Goal: Task Accomplishment & Management: Manage account settings

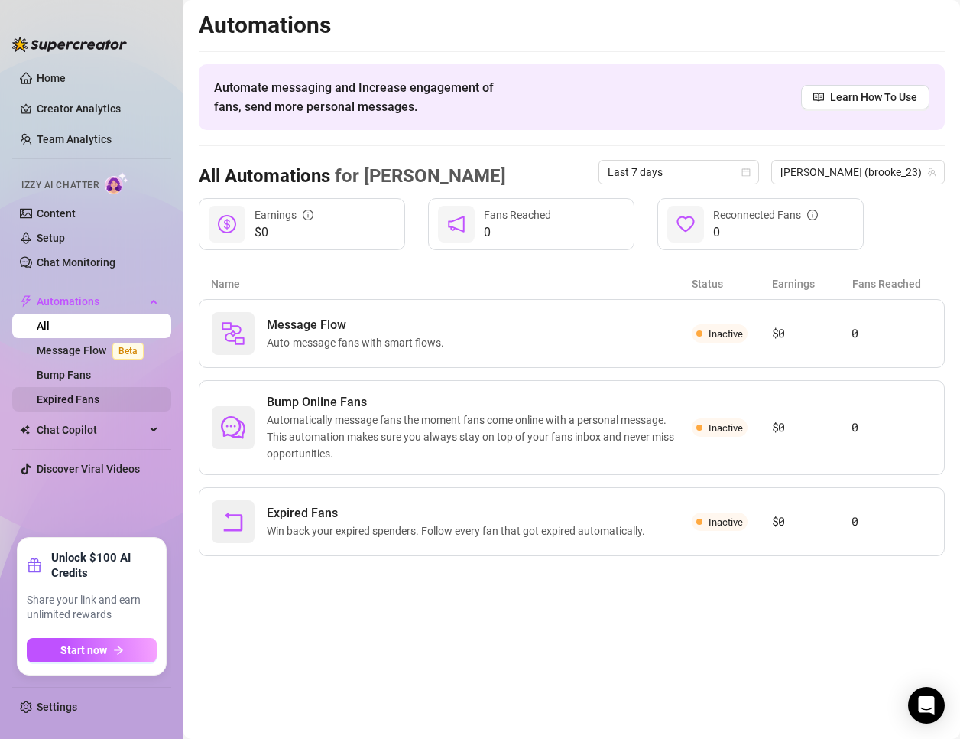
click at [90, 398] on link "Expired Fans" at bounding box center [68, 399] width 63 height 12
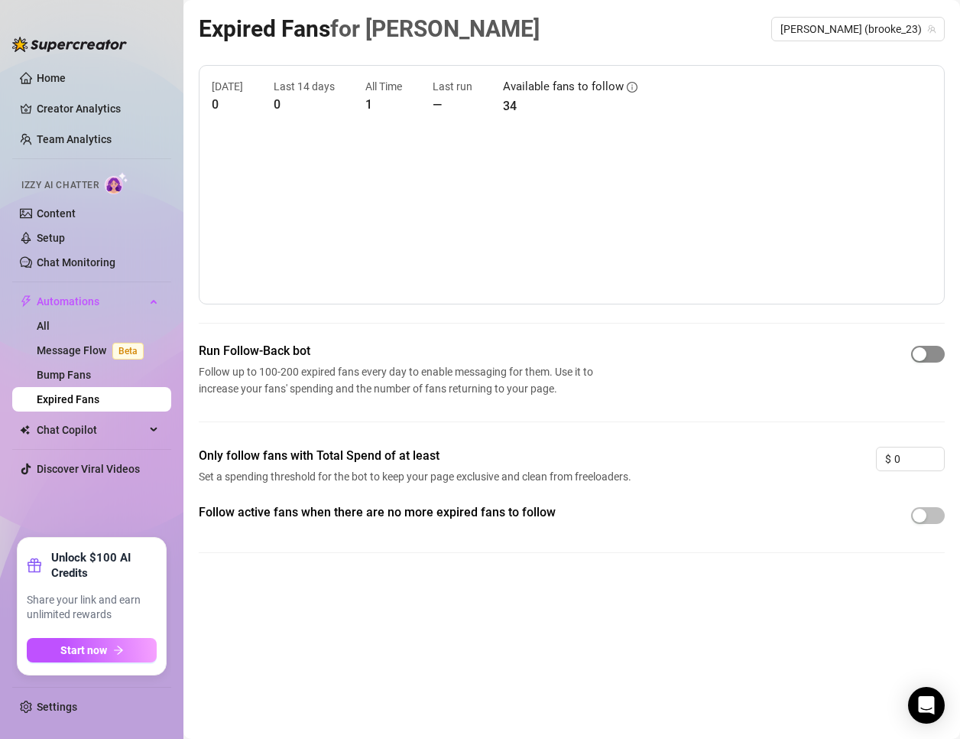
click at [916, 356] on div "button" at bounding box center [920, 354] width 14 height 14
click at [891, 29] on span "[PERSON_NAME] (brooke_23)" at bounding box center [858, 29] width 155 height 23
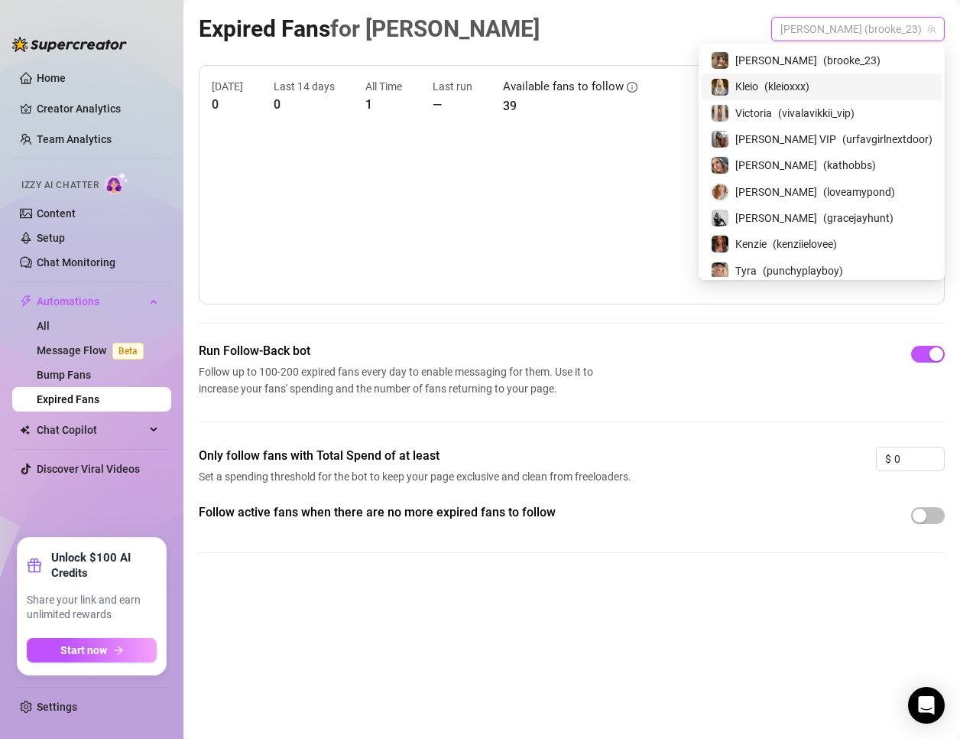
click at [891, 79] on div "Kleio ( kleioxxx )" at bounding box center [822, 86] width 222 height 18
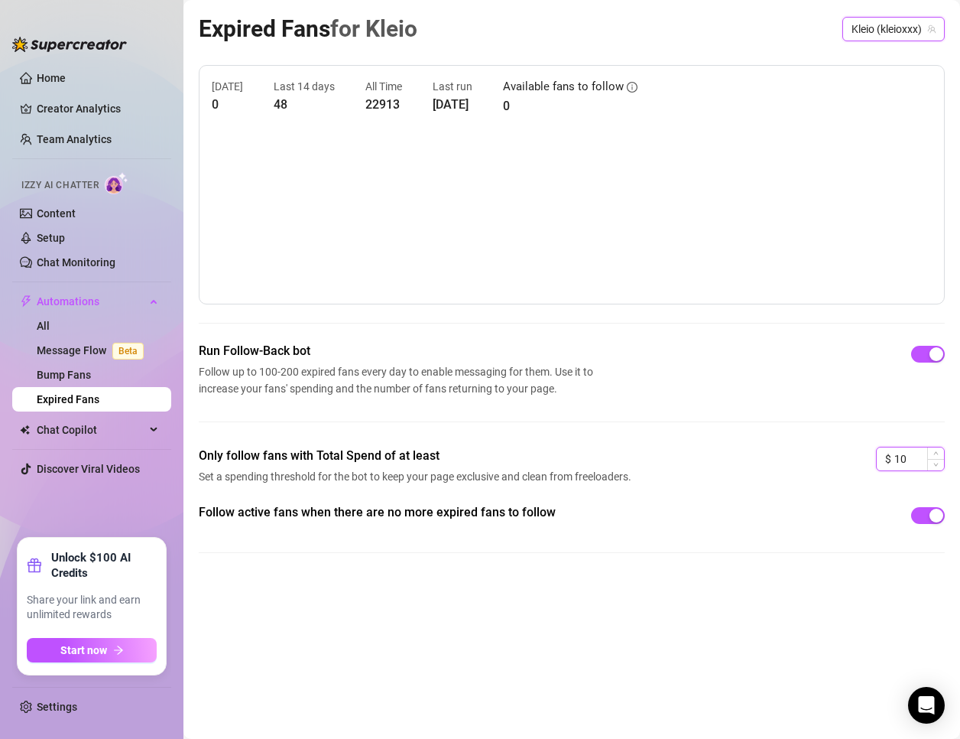
click at [902, 456] on input "10" at bounding box center [920, 458] width 50 height 23
click at [833, 568] on div "Follow active fans when there are no more expired fans to follow" at bounding box center [572, 540] width 746 height 74
click at [908, 469] on input at bounding box center [920, 458] width 50 height 23
type input "0"
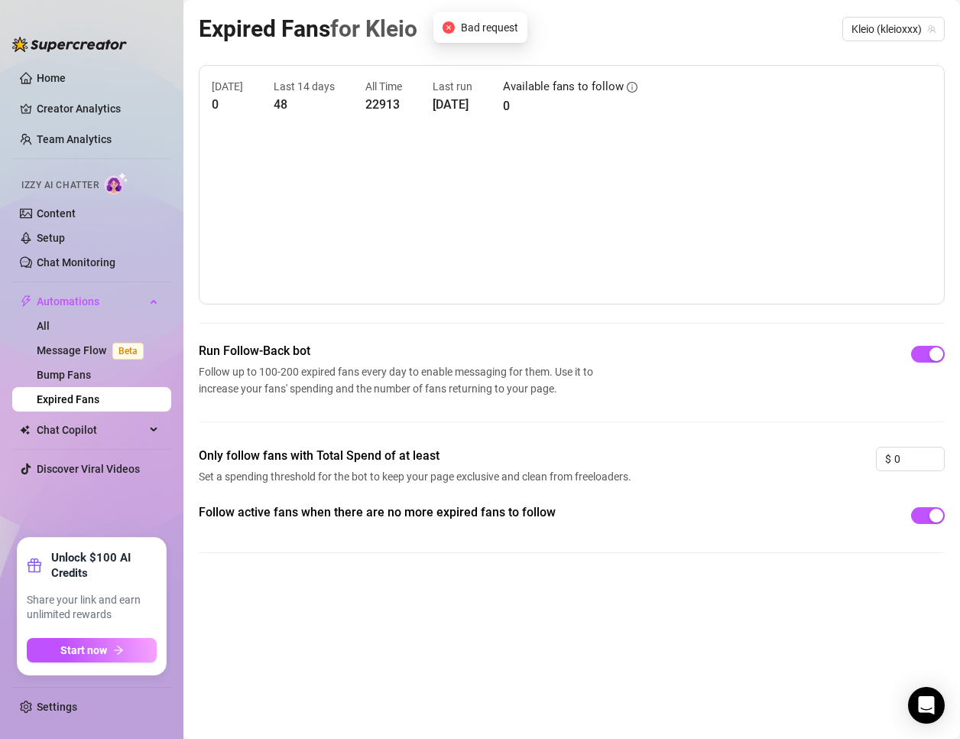
click at [876, 547] on div "Follow active fans when there are no more expired fans to follow" at bounding box center [572, 540] width 746 height 74
click at [901, 40] on span "Kleio (kleioxxx)" at bounding box center [894, 29] width 84 height 23
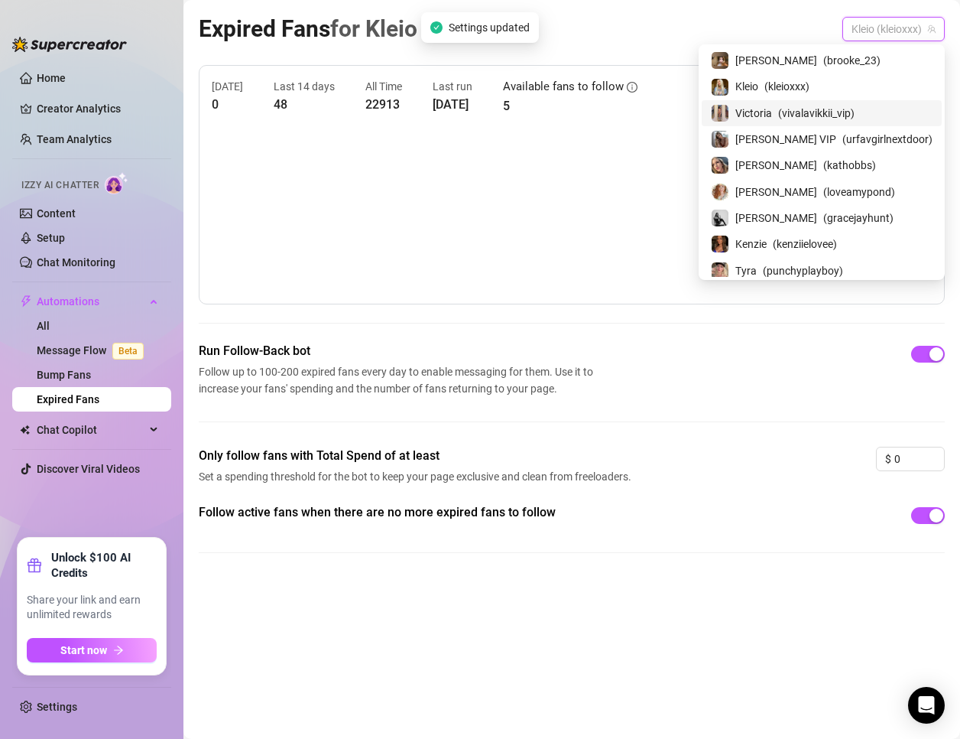
click at [852, 108] on span "( vivalavikkii_vip )" at bounding box center [816, 113] width 76 height 17
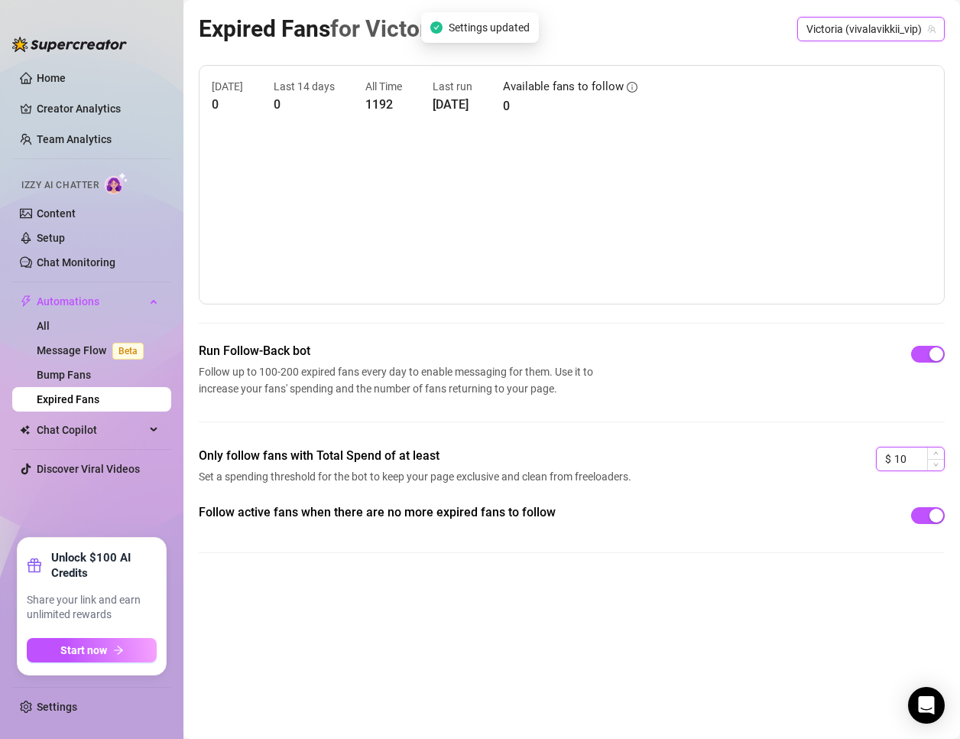
click at [913, 454] on input "10" at bounding box center [920, 458] width 50 height 23
type input "0"
click at [892, 557] on div "Follow active fans when there are no more expired fans to follow" at bounding box center [572, 540] width 746 height 74
click at [897, 28] on span "Victoria (vivalavikkii_vip)" at bounding box center [871, 29] width 129 height 23
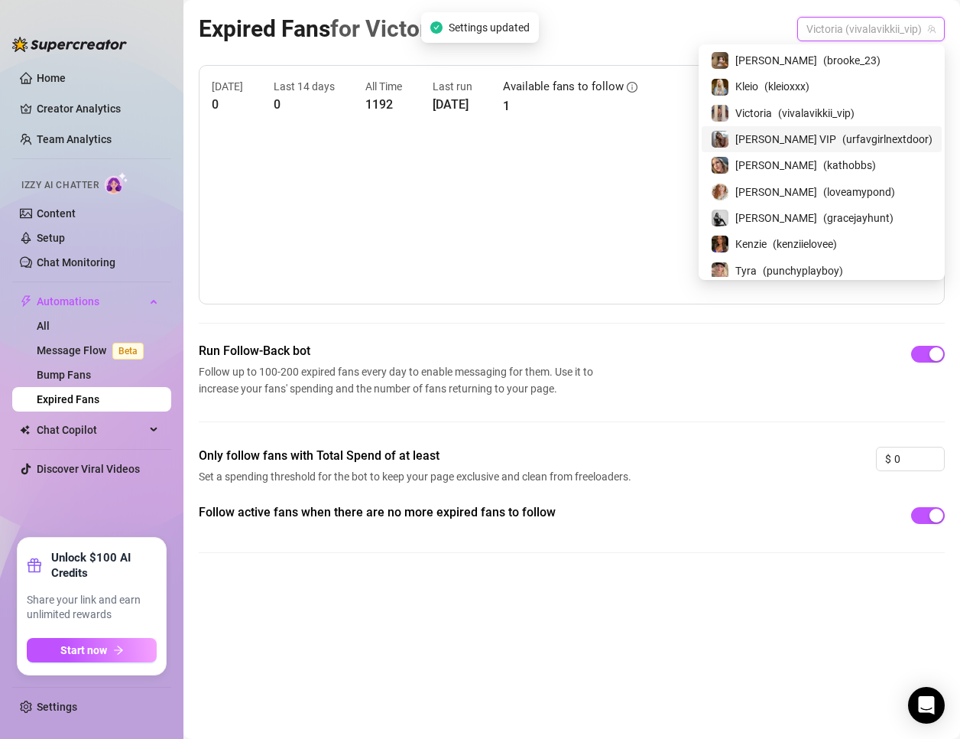
click at [868, 137] on span "( urfavgirlnextdoor )" at bounding box center [888, 139] width 90 height 17
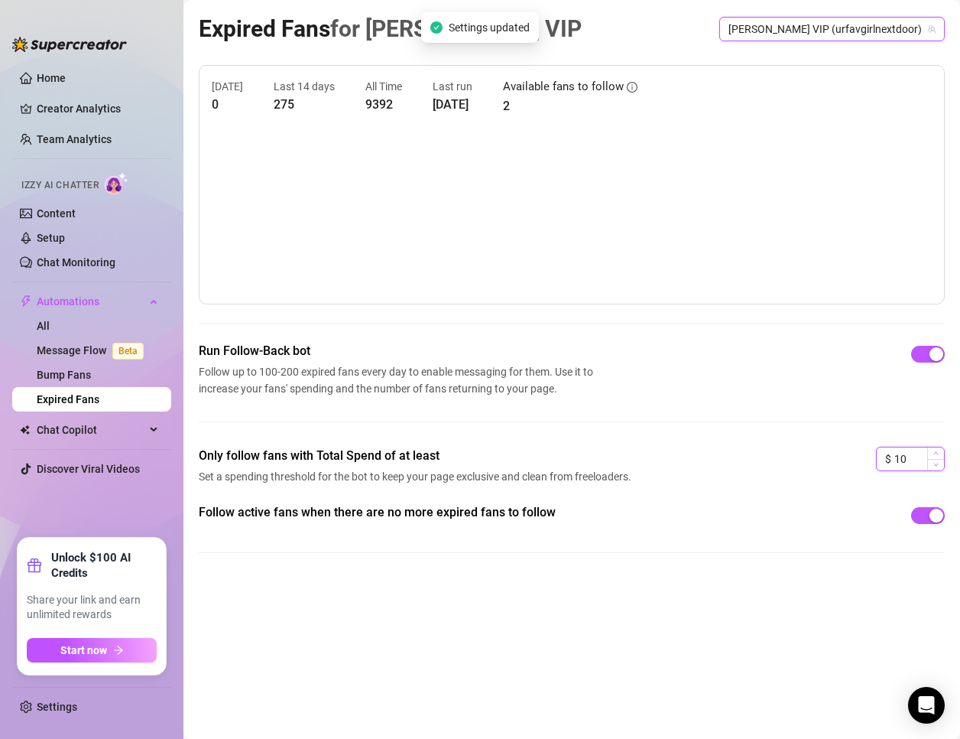
click at [909, 464] on input "10" at bounding box center [920, 458] width 50 height 23
type input "0"
click at [911, 600] on div "Expired Fans for [PERSON_NAME] VIP [PERSON_NAME] VIP (urfavgirlnextdoor) [DATE]…" at bounding box center [572, 352] width 746 height 682
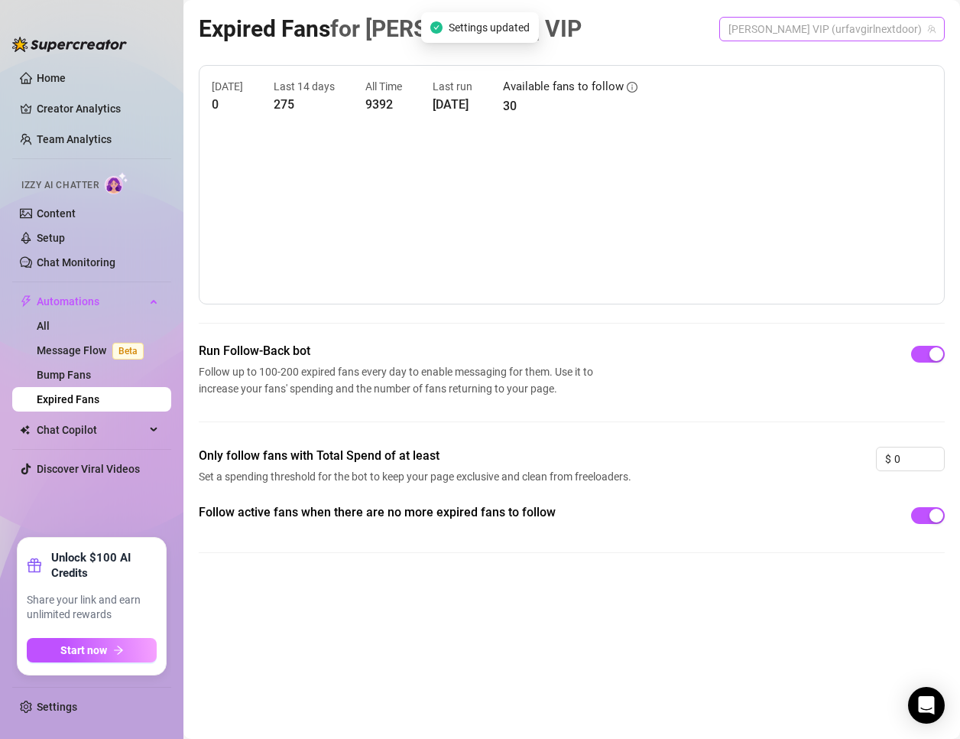
click at [873, 32] on span "[PERSON_NAME] VIP (urfavgirlnextdoor)" at bounding box center [832, 29] width 207 height 23
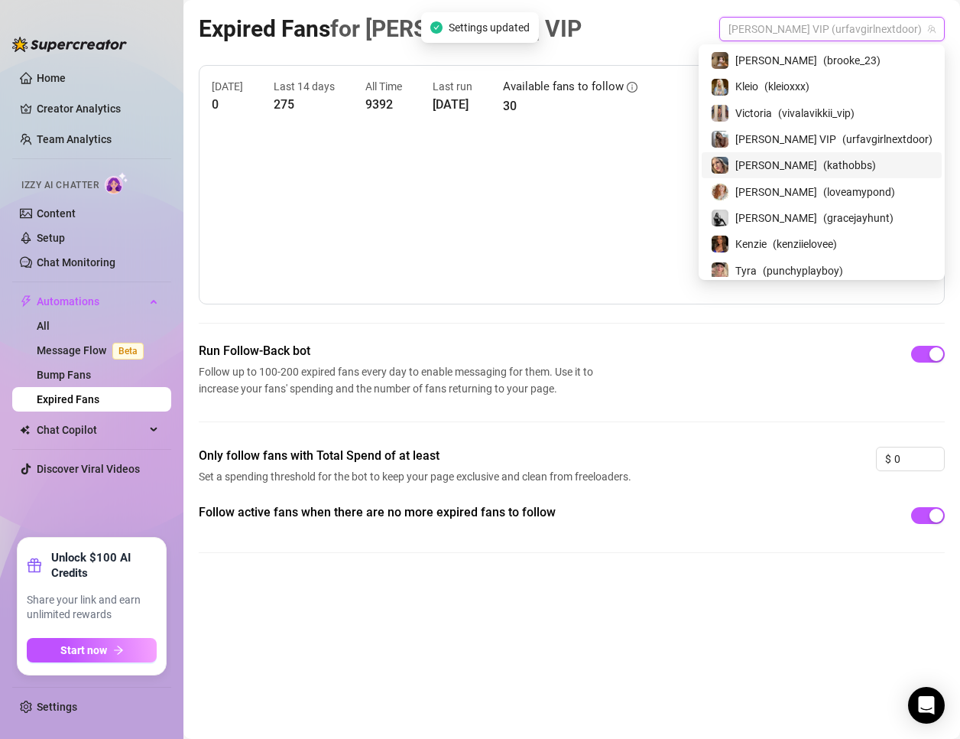
click at [869, 168] on div "[PERSON_NAME] ( kathobbs )" at bounding box center [822, 165] width 222 height 18
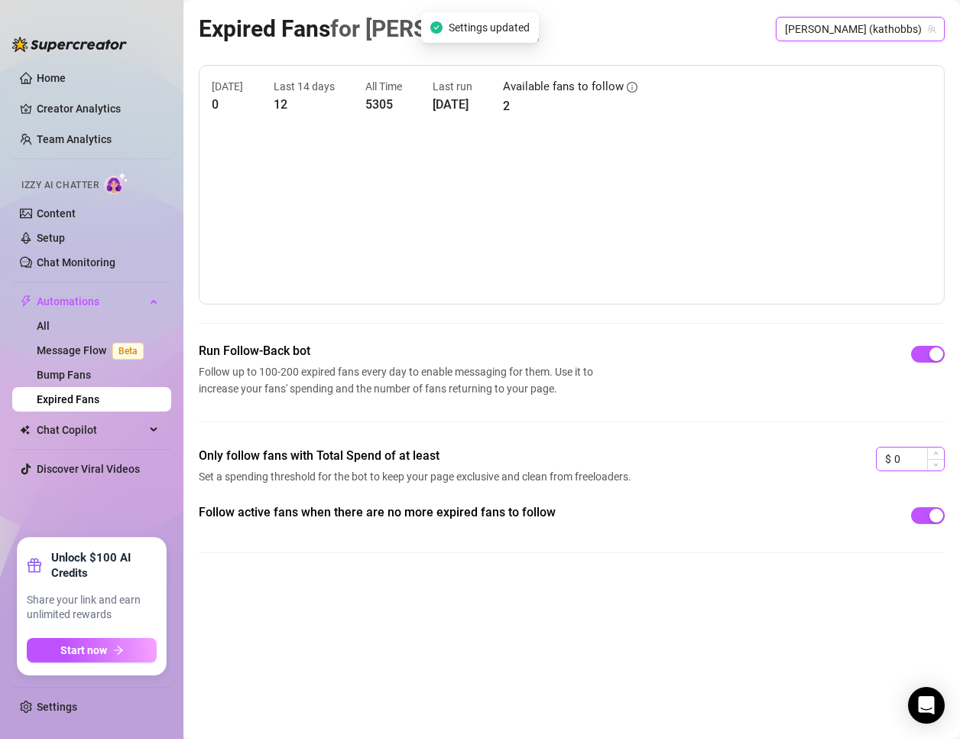
click at [892, 450] on div "$ 0" at bounding box center [910, 459] width 69 height 24
type input "0"
click at [830, 571] on div "Follow active fans when there are no more expired fans to follow" at bounding box center [572, 540] width 746 height 74
click at [869, 23] on span "[PERSON_NAME] (kathobbs)" at bounding box center [860, 29] width 151 height 23
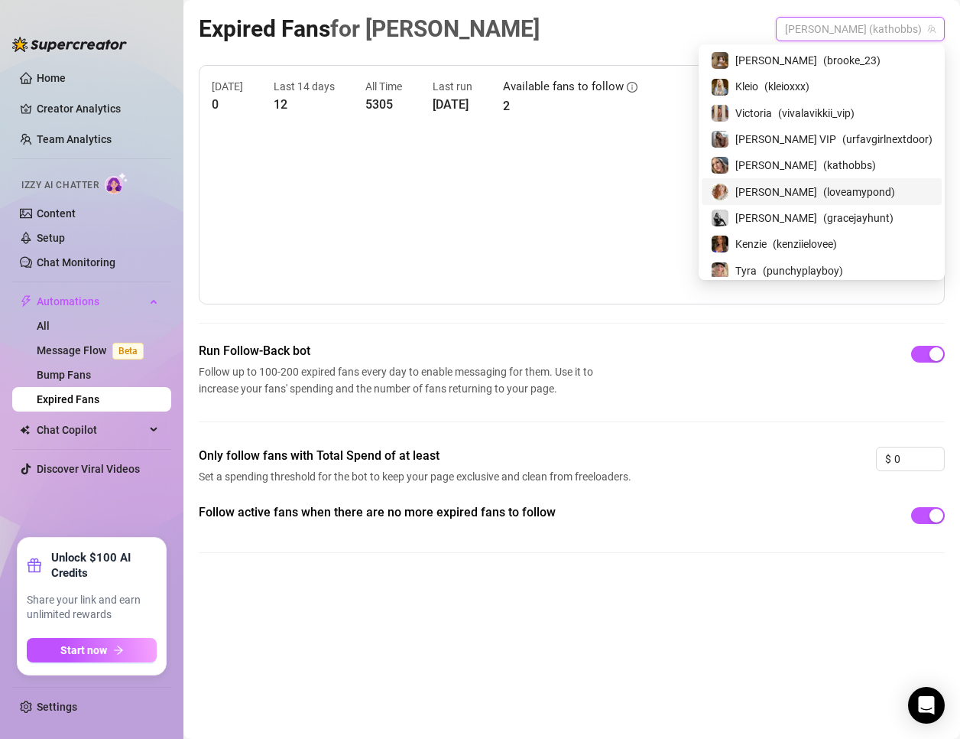
click at [870, 189] on span "( loveamypond )" at bounding box center [860, 192] width 72 height 17
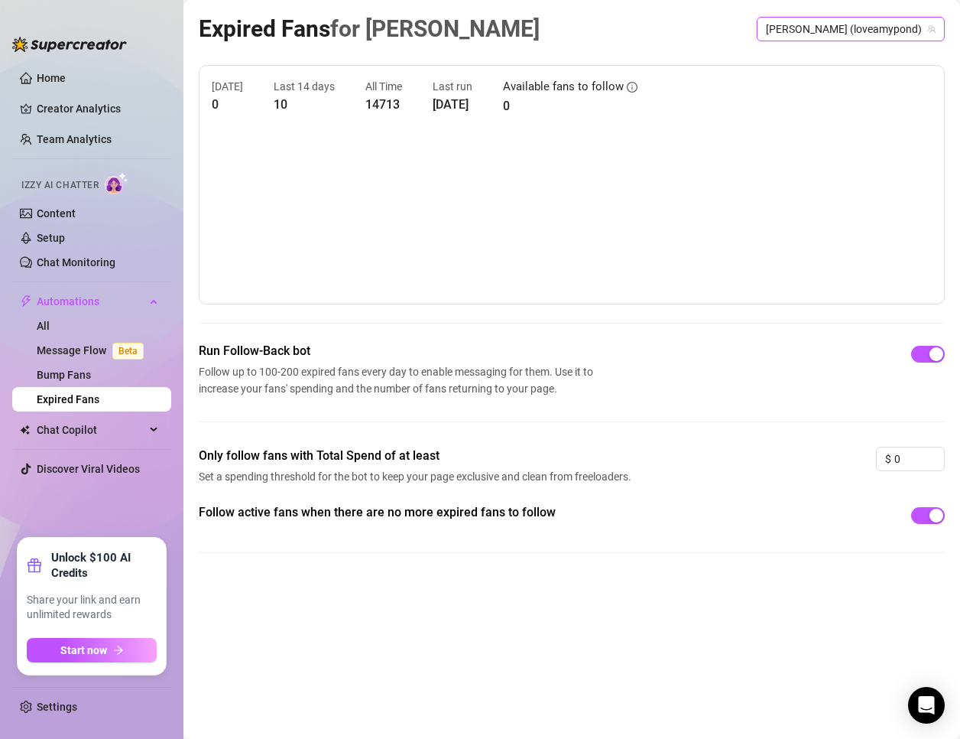
click at [879, 36] on span "[PERSON_NAME] (loveamypond)" at bounding box center [851, 29] width 170 height 23
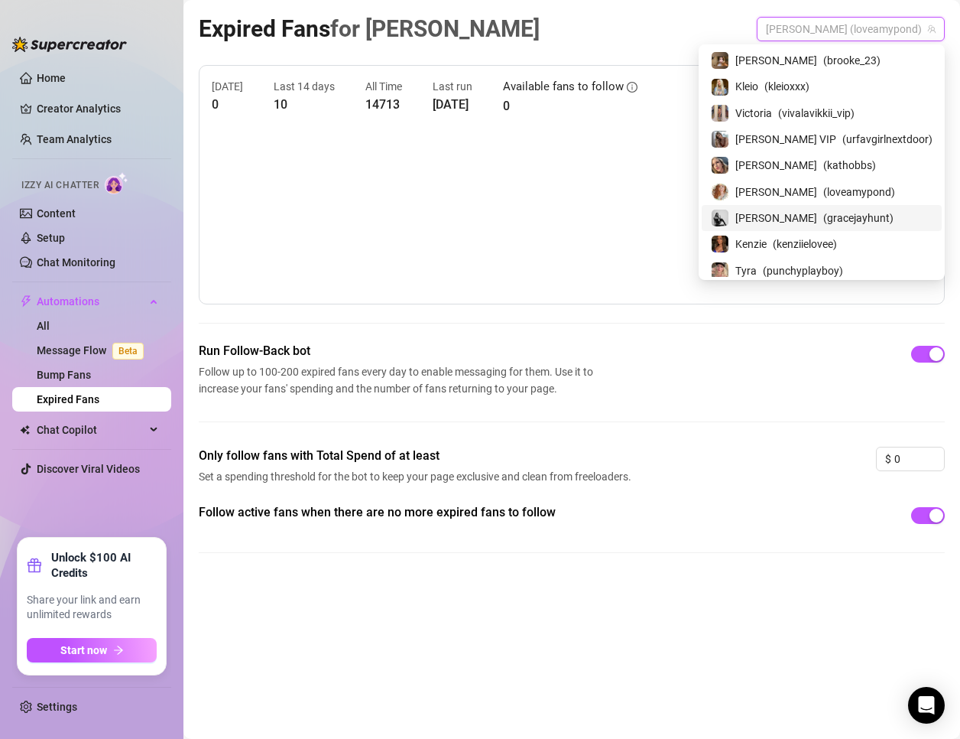
click at [855, 213] on span "( gracejayhunt )" at bounding box center [859, 218] width 70 height 17
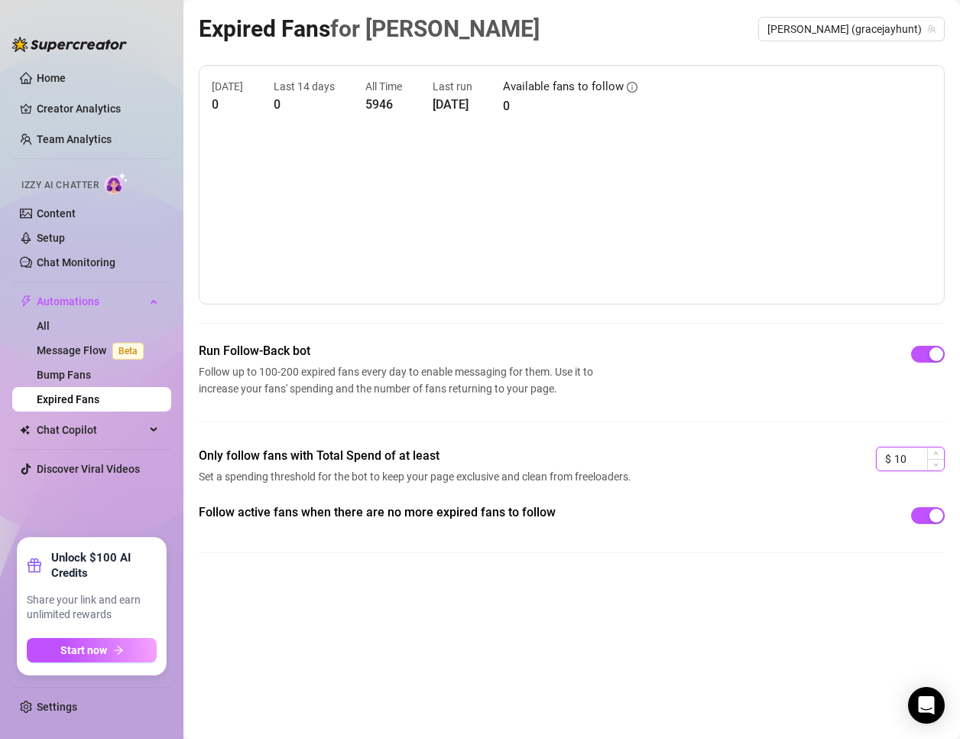
click at [902, 462] on input "10" at bounding box center [920, 458] width 50 height 23
click at [876, 37] on span "[PERSON_NAME] (gracejayhunt)" at bounding box center [852, 29] width 168 height 23
type input "0"
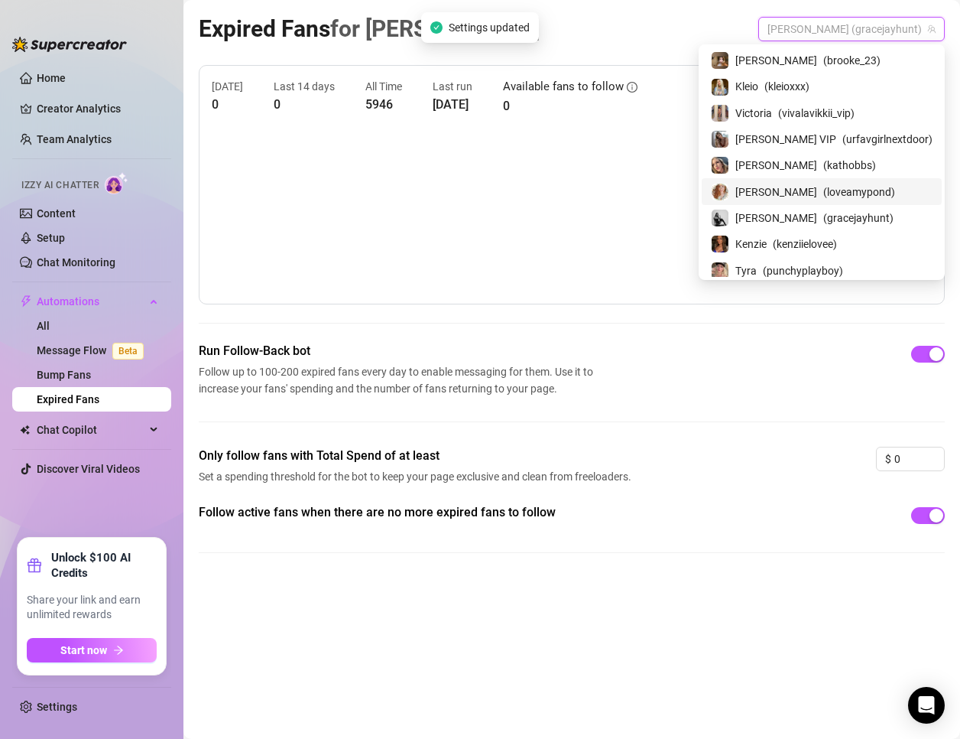
scroll to position [76, 0]
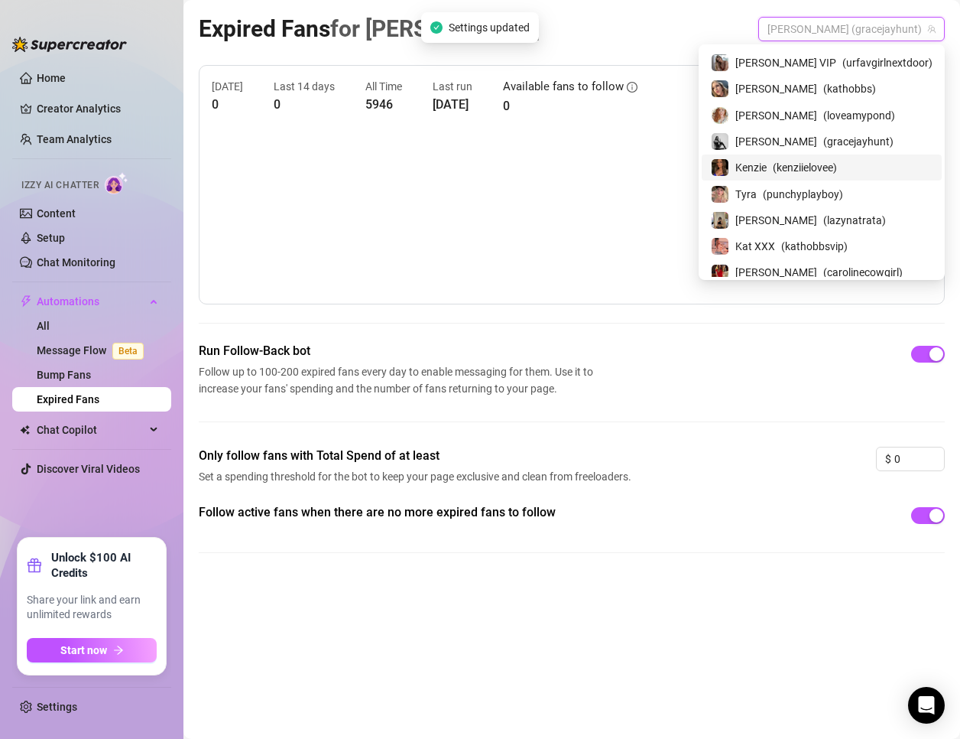
click at [874, 167] on div "Kenzie ( kenziielovee )" at bounding box center [822, 167] width 222 height 18
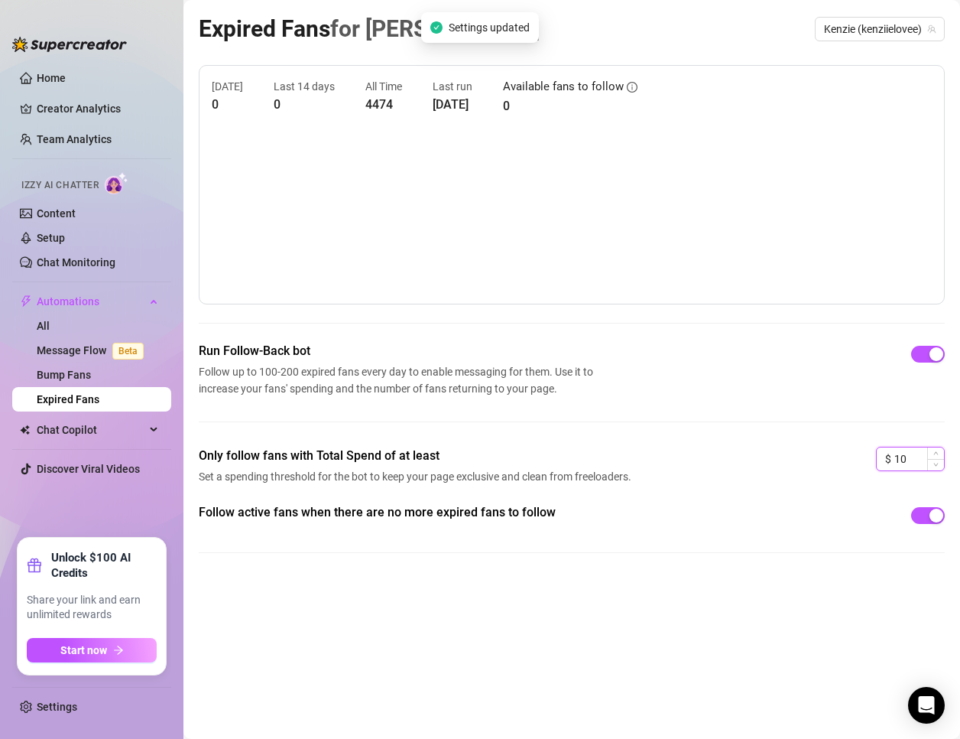
click at [895, 465] on input "10" at bounding box center [920, 458] width 50 height 23
click at [863, 34] on span "Kenzie (kenziielovee)" at bounding box center [880, 29] width 112 height 23
type input "0"
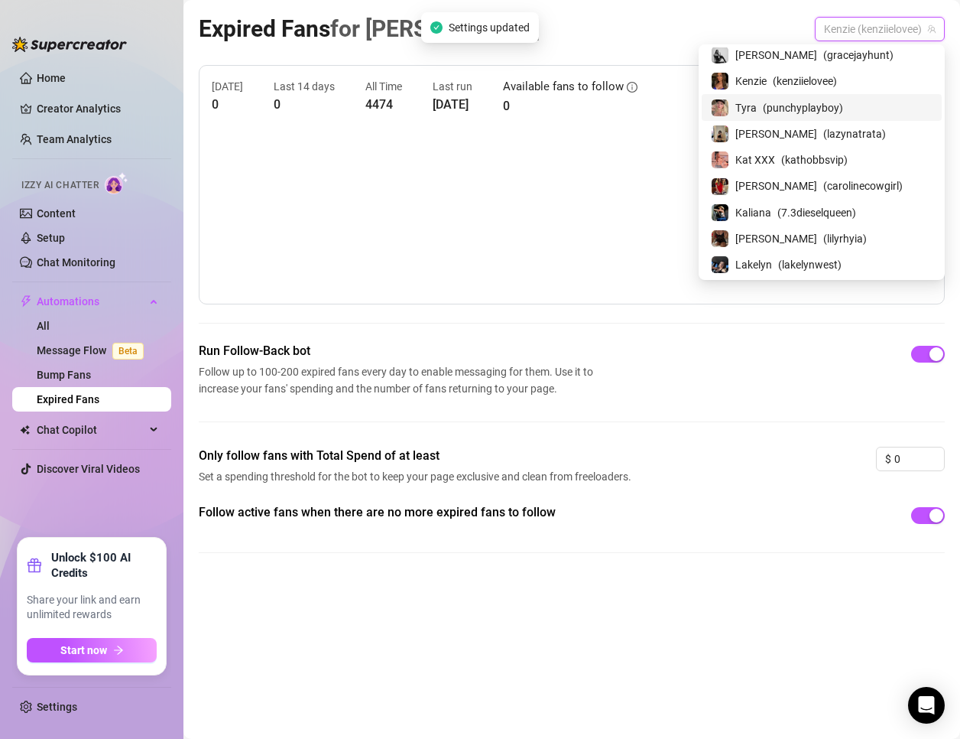
scroll to position [136, 0]
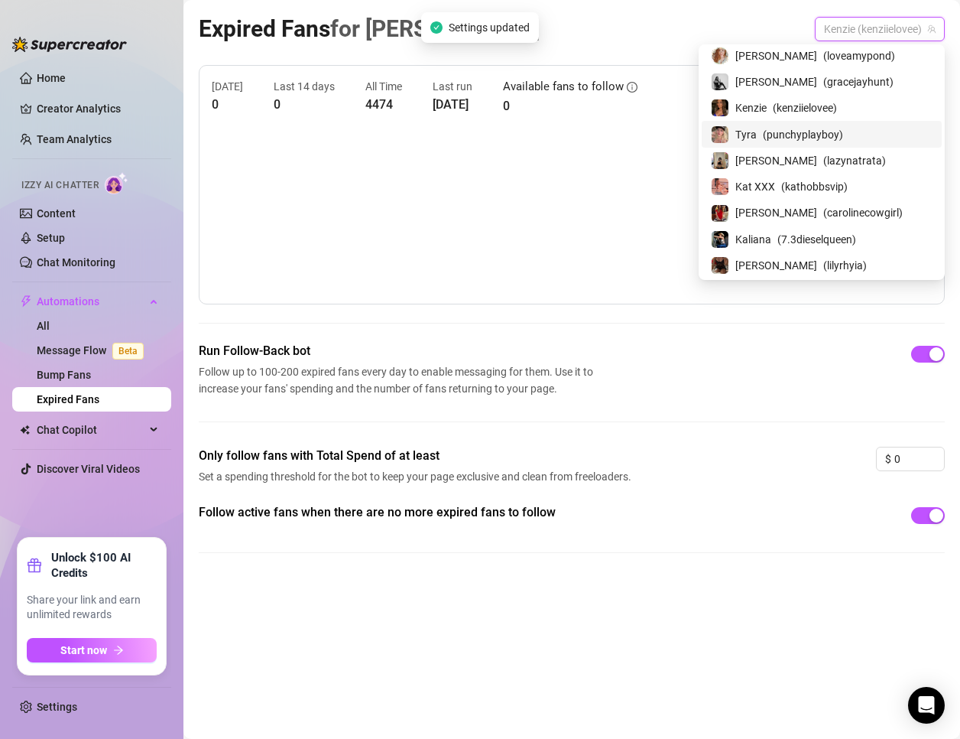
click at [843, 135] on span "( punchyplayboy )" at bounding box center [803, 134] width 80 height 17
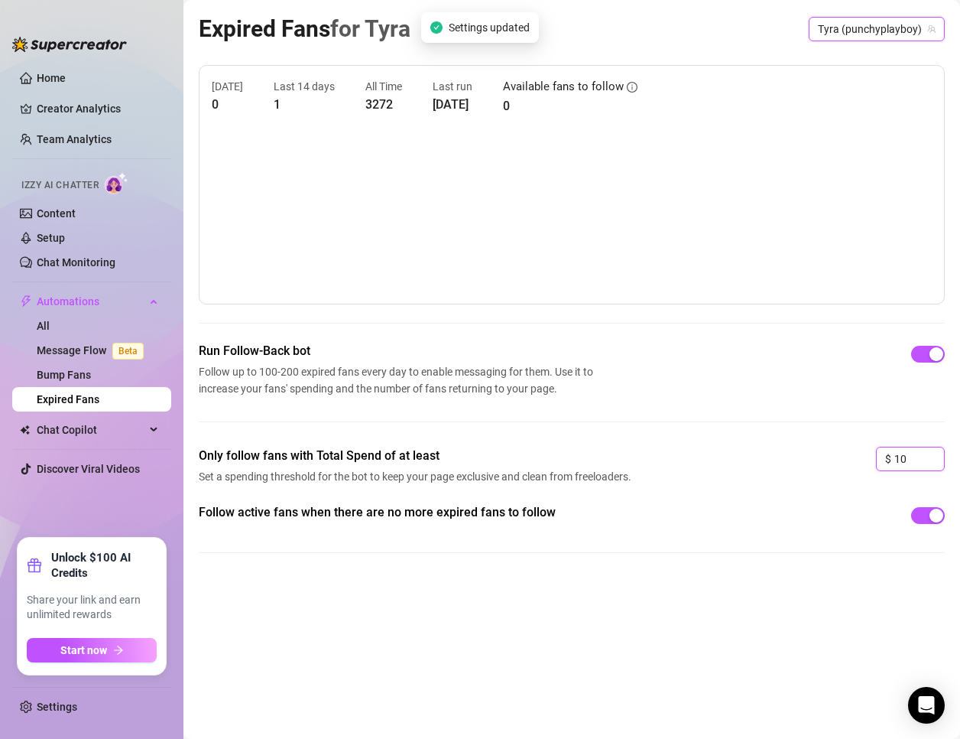
click at [901, 453] on input "10" at bounding box center [920, 458] width 50 height 23
click at [874, 24] on span "Tyra (punchyplayboy)" at bounding box center [877, 29] width 118 height 23
type input "0"
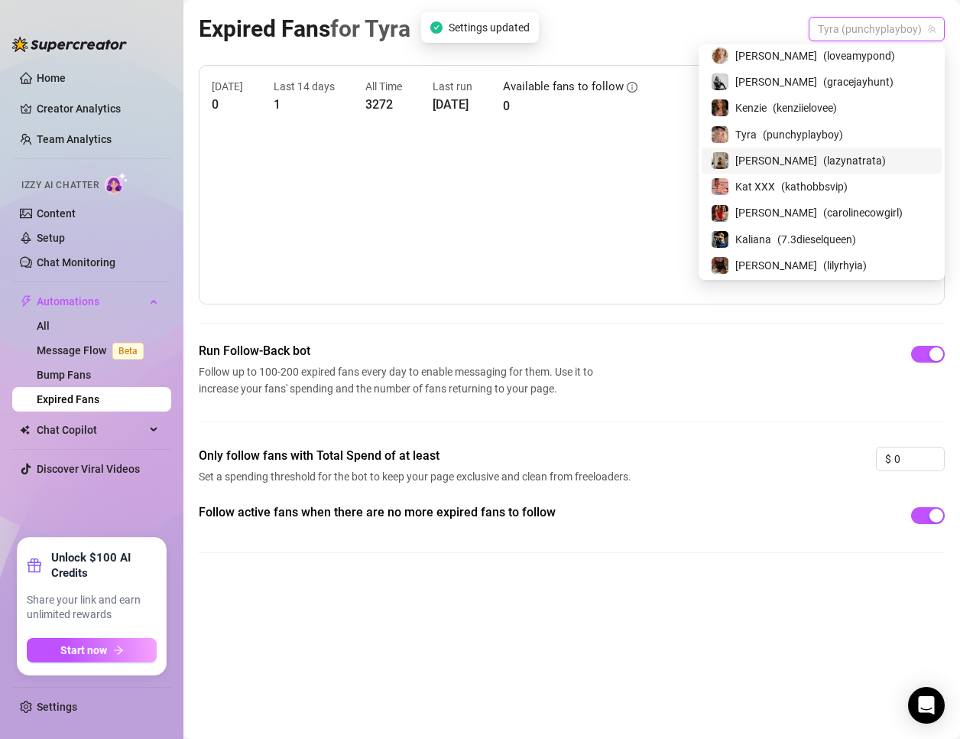
click at [830, 164] on span "( lazynatrata )" at bounding box center [855, 160] width 63 height 17
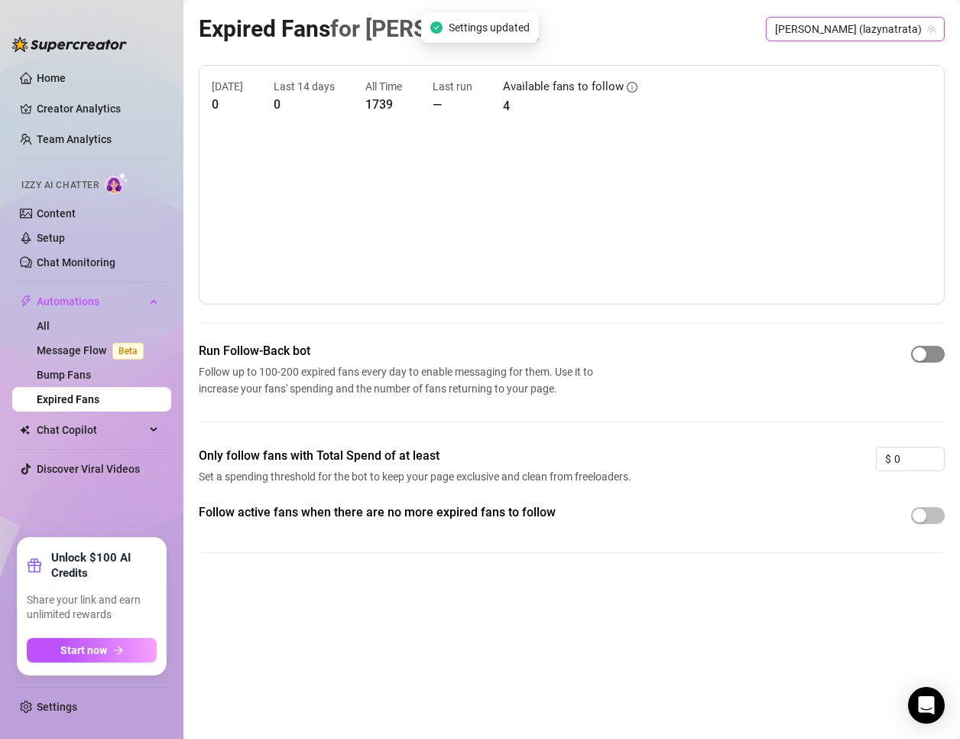
click at [930, 352] on span "button" at bounding box center [928, 354] width 34 height 17
click at [933, 509] on span "button" at bounding box center [928, 515] width 34 height 17
click at [894, 21] on span "[PERSON_NAME] (lazynatrata)" at bounding box center [855, 29] width 161 height 23
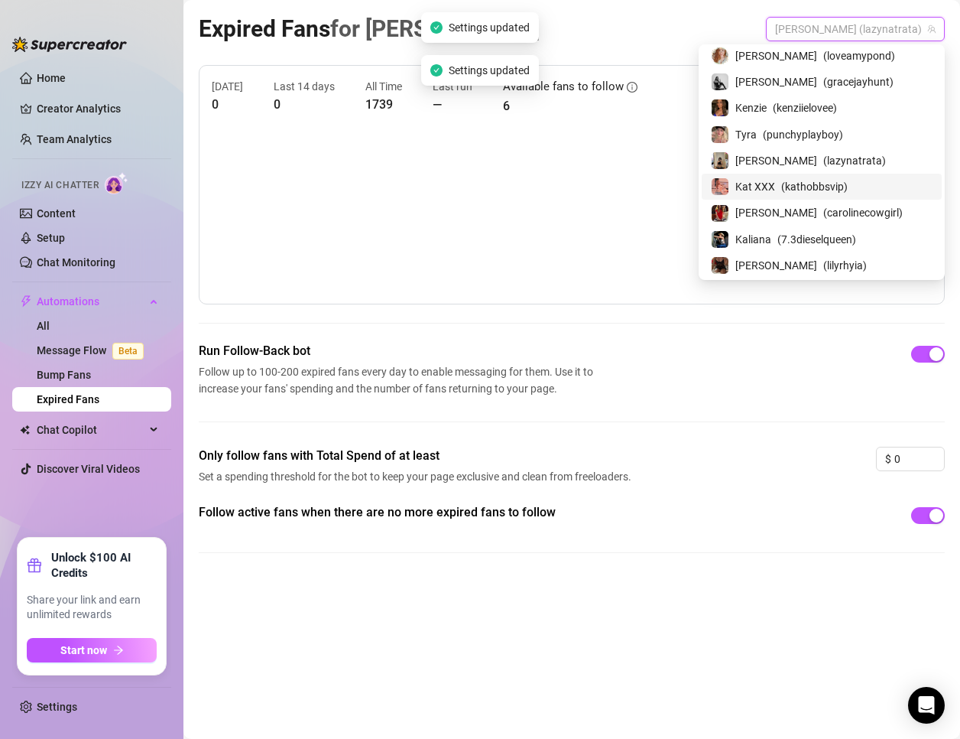
click at [830, 174] on div "Kat XXX ( kathobbsvip )" at bounding box center [822, 187] width 240 height 26
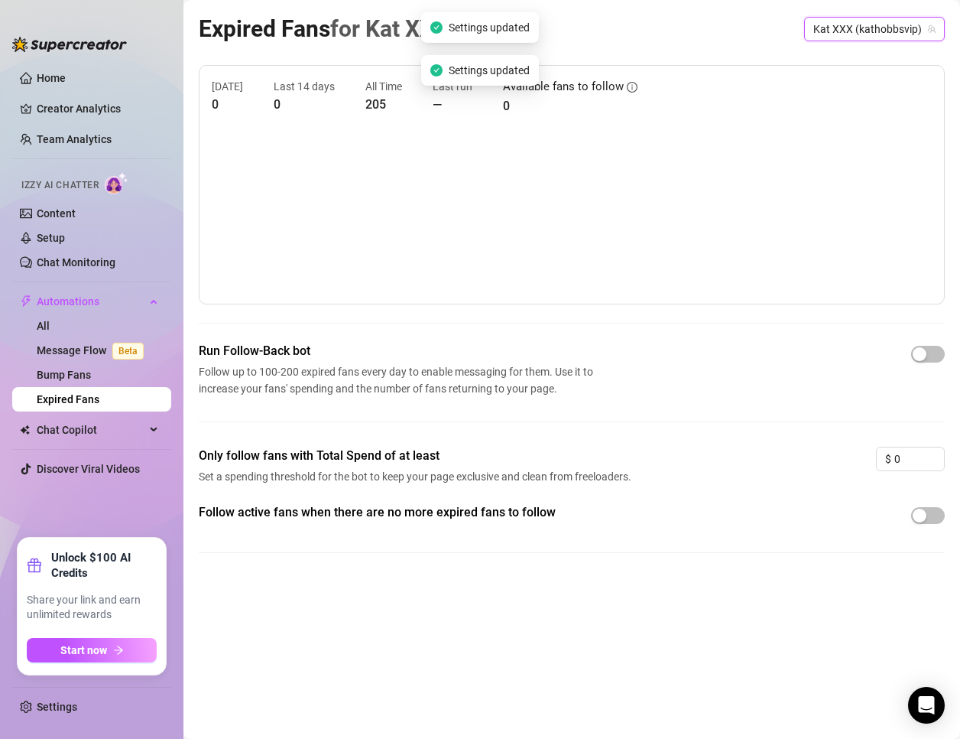
click at [926, 370] on div "Run Follow-Back bot Follow up to 100-200 expired fans every day to enable messa…" at bounding box center [572, 369] width 746 height 55
click at [926, 349] on div "button" at bounding box center [920, 354] width 14 height 14
click at [929, 515] on span "button" at bounding box center [928, 515] width 34 height 17
click at [866, 38] on span "Kat XXX (kathobbsvip)" at bounding box center [875, 29] width 122 height 23
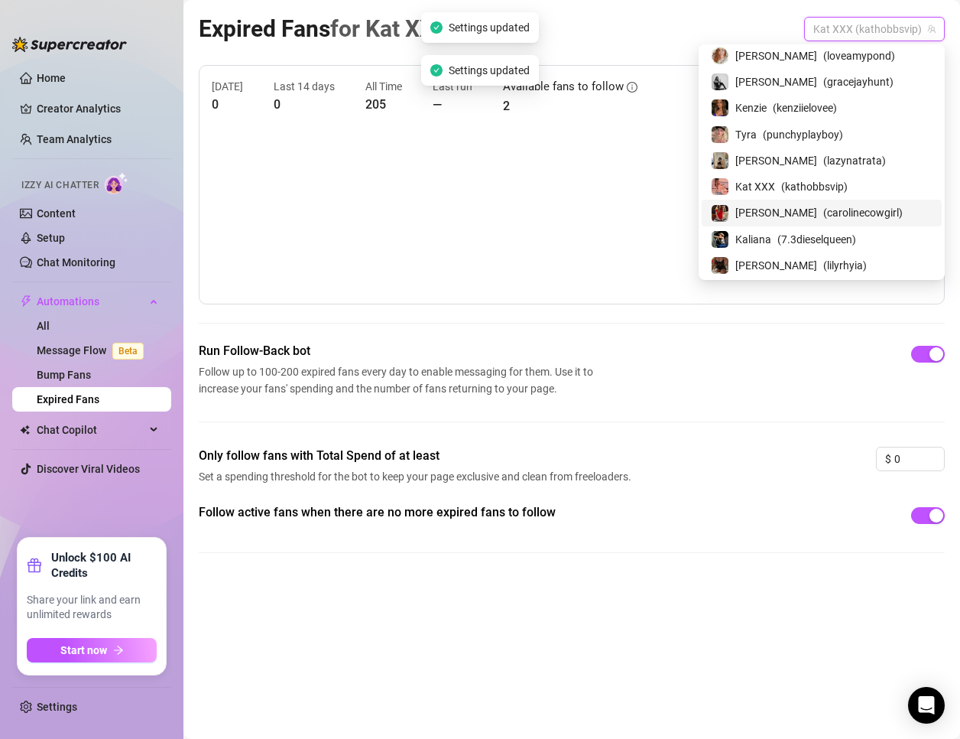
click at [853, 209] on span "( carolinecowgirl )" at bounding box center [864, 212] width 80 height 17
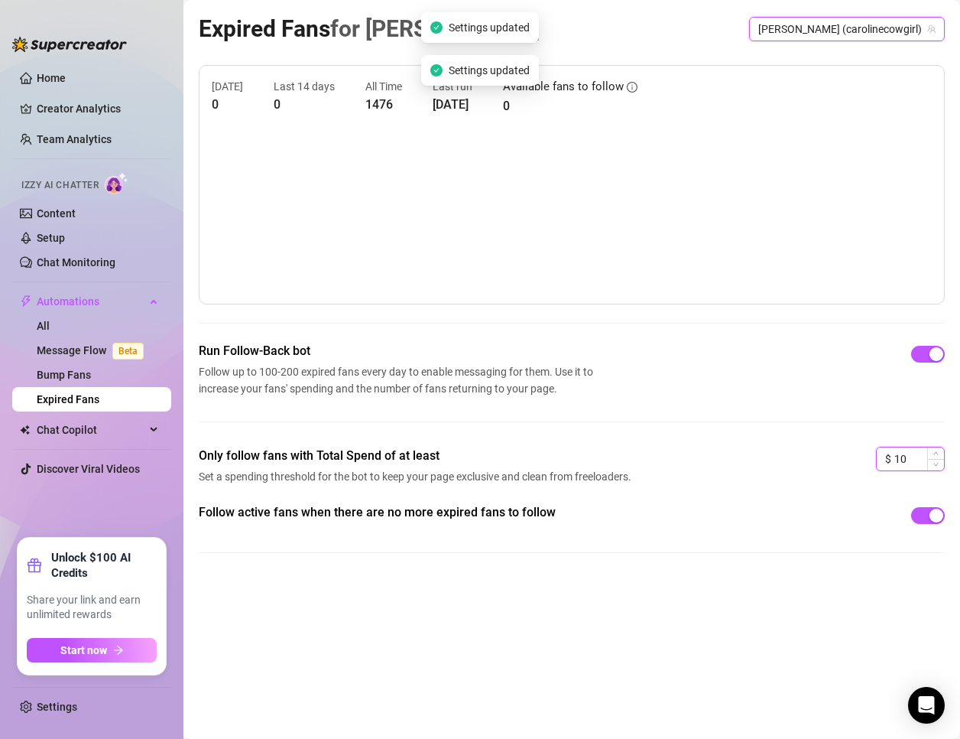
click at [916, 469] on input "10" at bounding box center [920, 458] width 50 height 23
click at [870, 25] on span "[PERSON_NAME] (carolinecowgirl)" at bounding box center [847, 29] width 177 height 23
type input "0"
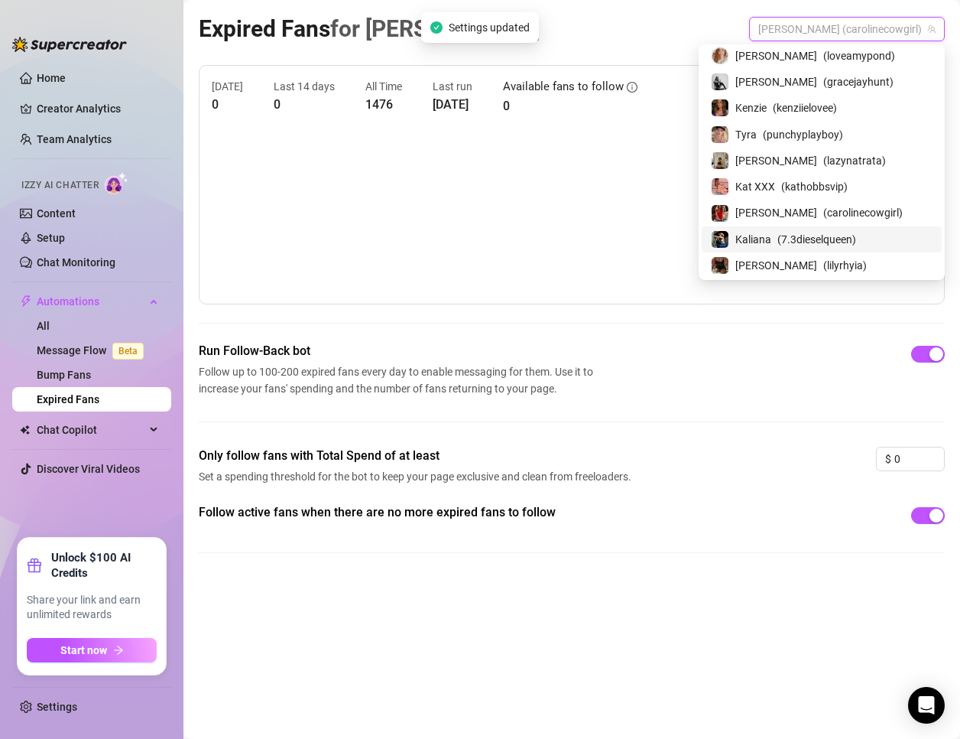
click at [833, 243] on span "( 7.3dieselqueen )" at bounding box center [817, 239] width 79 height 17
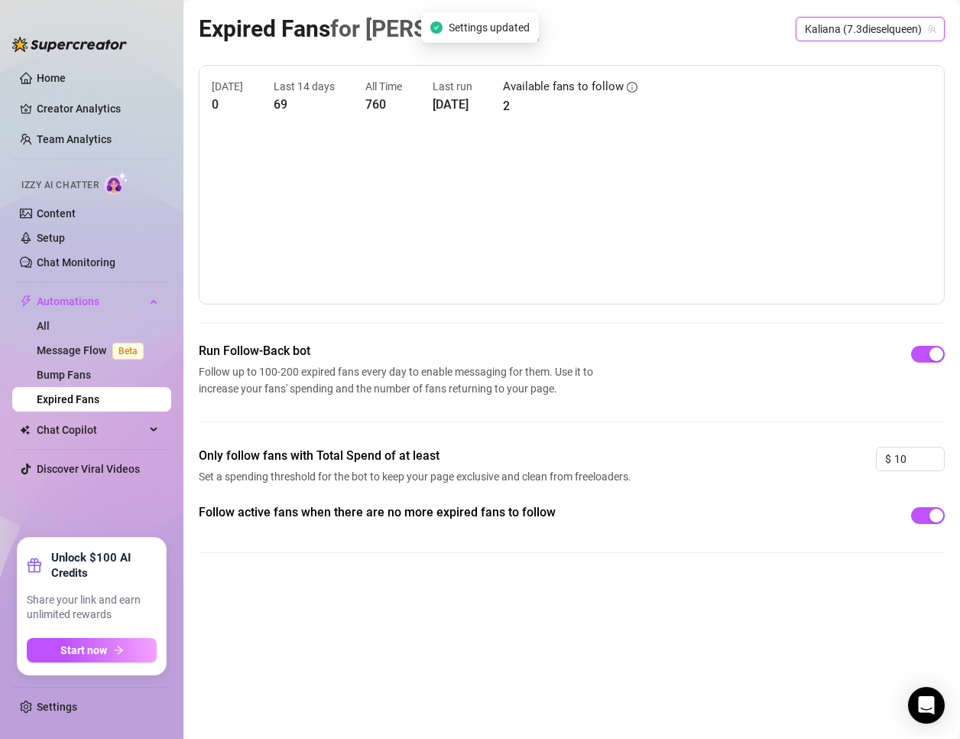
click at [902, 444] on div "Run Follow-Back bot Follow up to 100-200 expired fans every day to enable messa…" at bounding box center [572, 394] width 746 height 105
click at [908, 465] on input "10" at bounding box center [920, 458] width 50 height 23
click at [908, 462] on input "10" at bounding box center [920, 458] width 50 height 23
click at [908, 456] on input "10" at bounding box center [920, 458] width 50 height 23
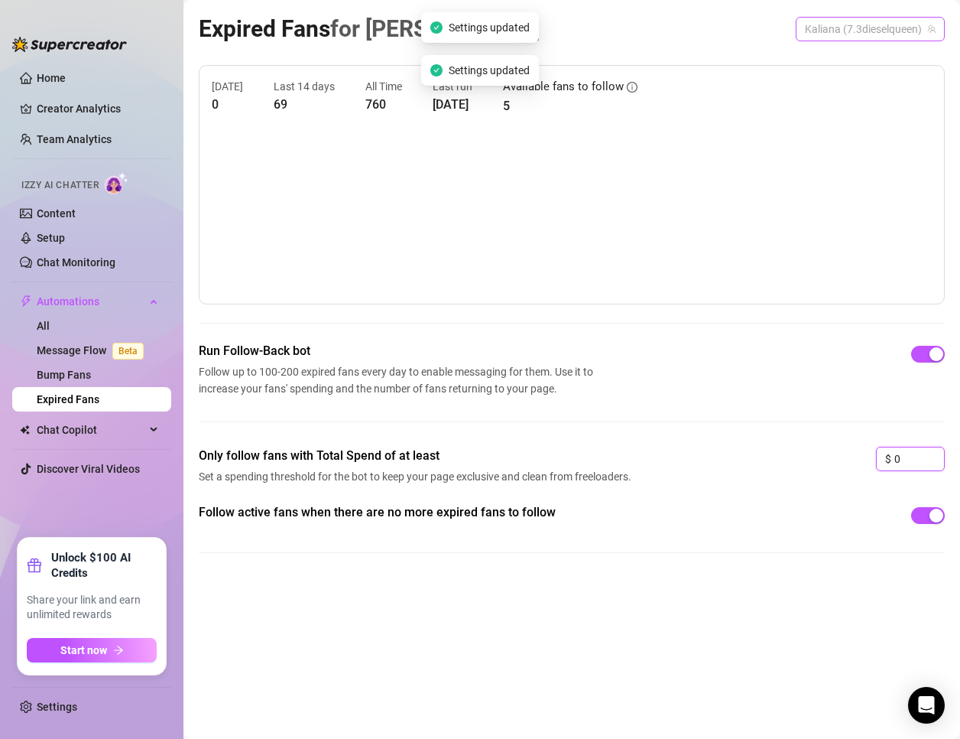
click at [870, 26] on span "Kaliana (7.3dieselqueen)" at bounding box center [870, 29] width 131 height 23
type input "0"
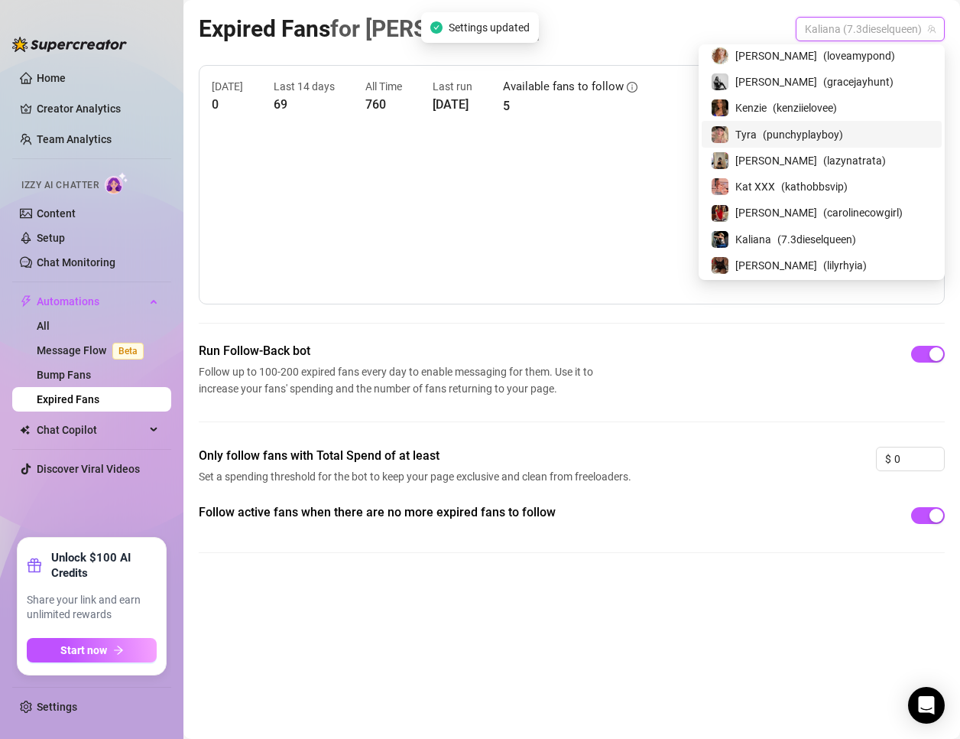
scroll to position [213, 0]
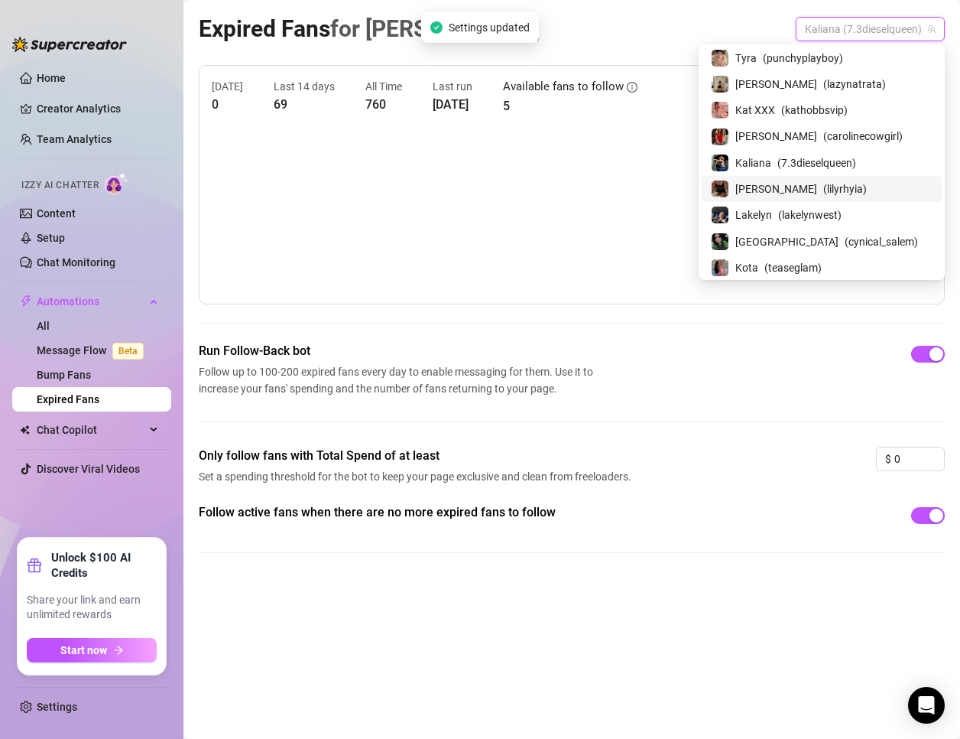
click at [837, 184] on span "( lilyrhyia )" at bounding box center [846, 188] width 44 height 17
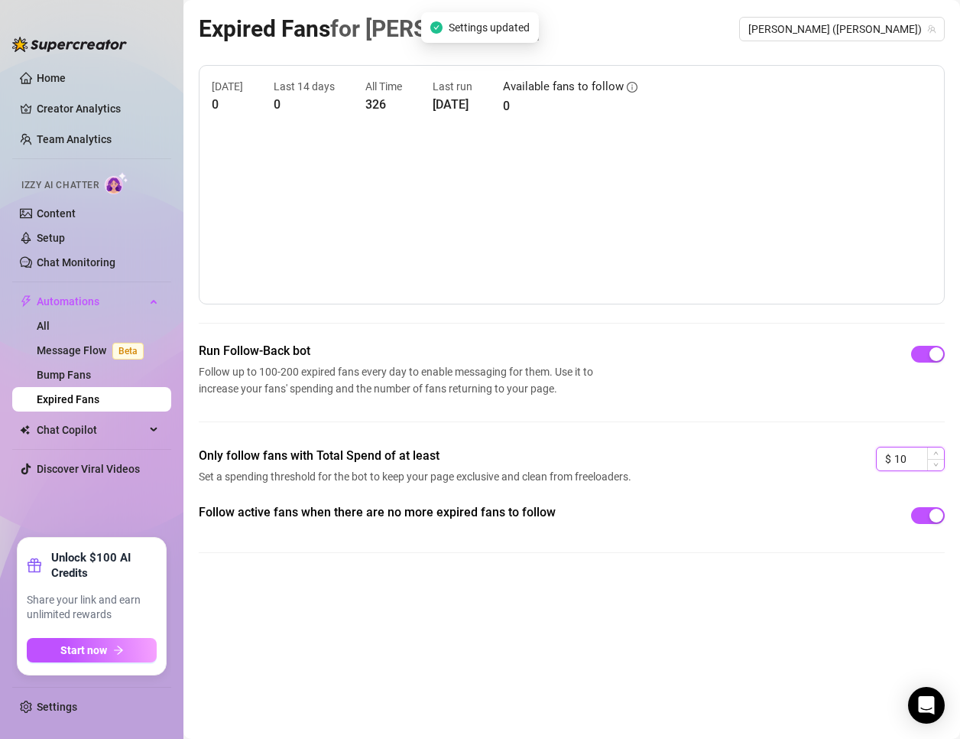
click at [918, 452] on input "10" at bounding box center [920, 458] width 50 height 23
click at [885, 26] on span "[PERSON_NAME] ([PERSON_NAME])" at bounding box center [842, 29] width 187 height 23
type input "0"
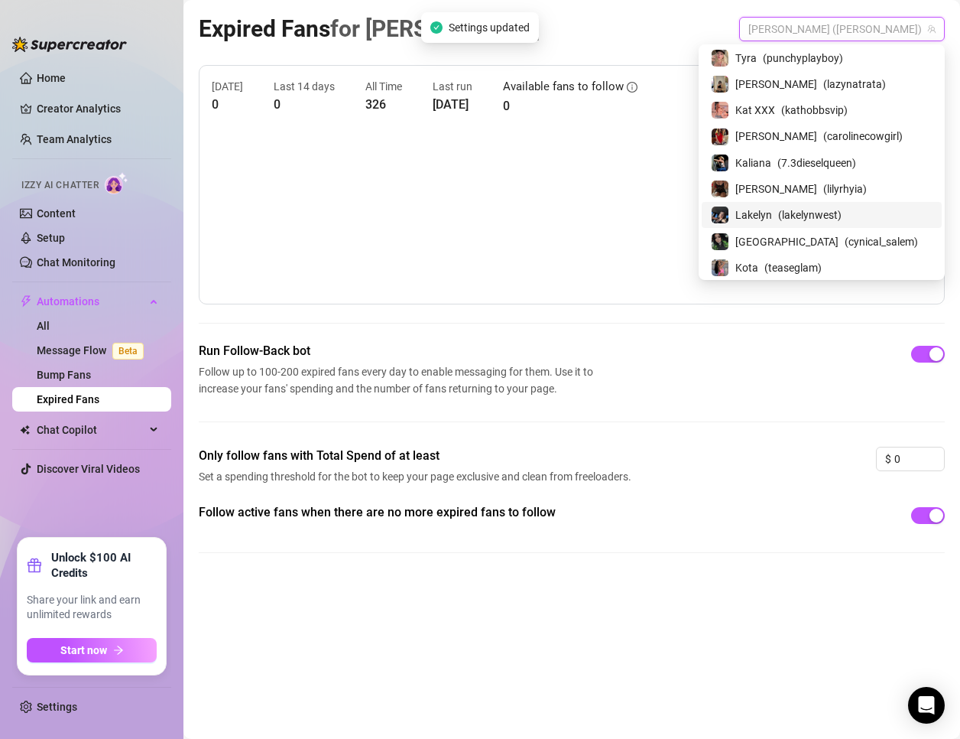
click at [838, 214] on span "( lakelynwest )" at bounding box center [809, 214] width 63 height 17
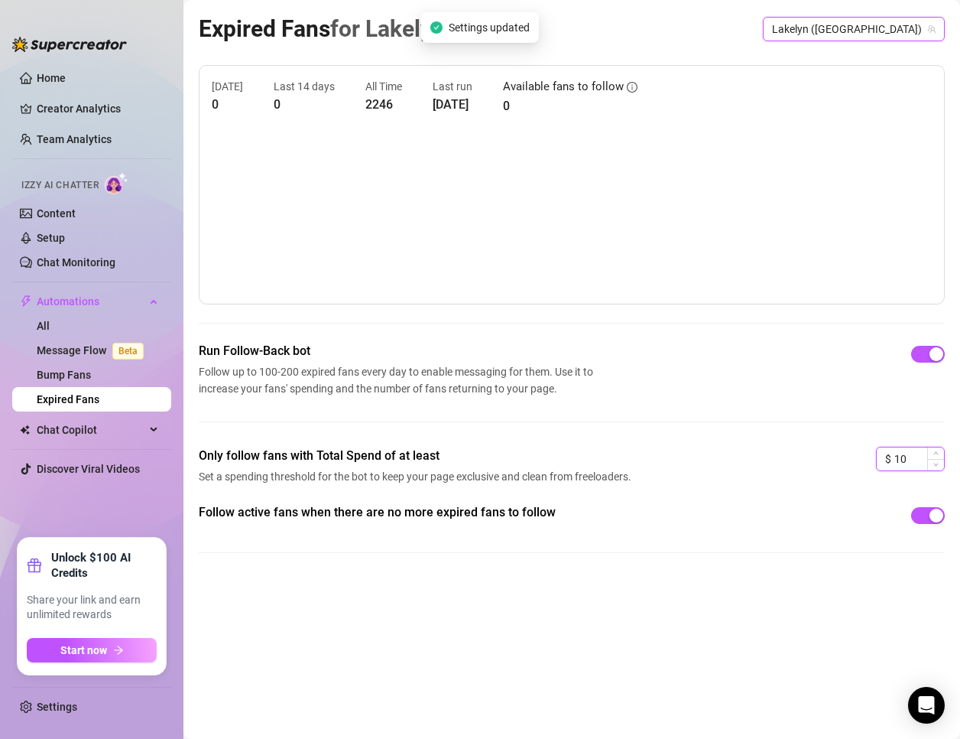
click at [911, 453] on input "10" at bounding box center [920, 458] width 50 height 23
click at [892, 20] on span "Lakelyn ([GEOGRAPHIC_DATA])" at bounding box center [854, 29] width 164 height 23
type input "0"
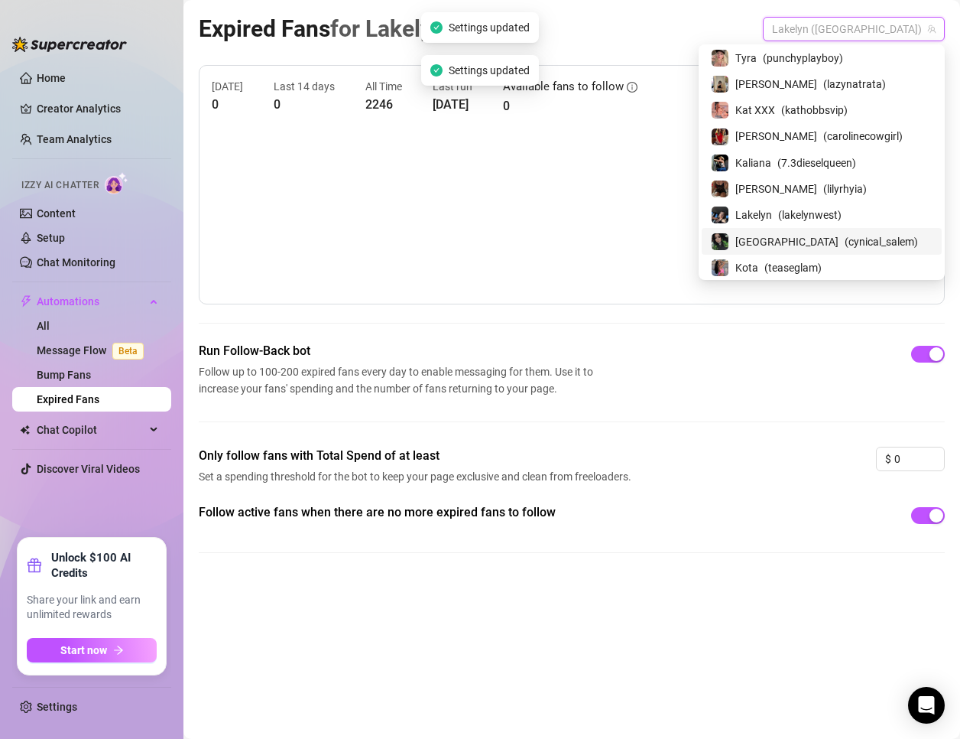
click at [855, 233] on span "( cynical_salem )" at bounding box center [881, 241] width 73 height 17
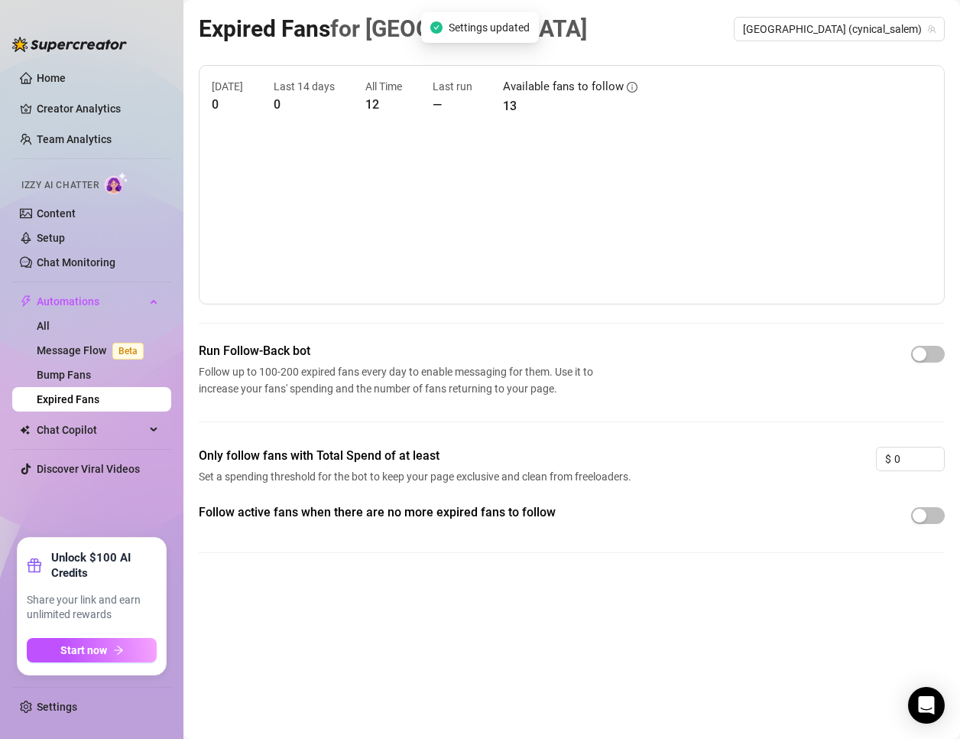
click at [936, 336] on div "[DATE] 0 Last 14 days 0 All Time 12 Last run — Available fans to follow 13 Run …" at bounding box center [572, 321] width 746 height 512
click at [931, 357] on span "button" at bounding box center [928, 354] width 34 height 17
click at [924, 508] on div "button" at bounding box center [920, 515] width 14 height 14
click at [873, 34] on span "[GEOGRAPHIC_DATA] (cynical_salem)" at bounding box center [839, 29] width 193 height 23
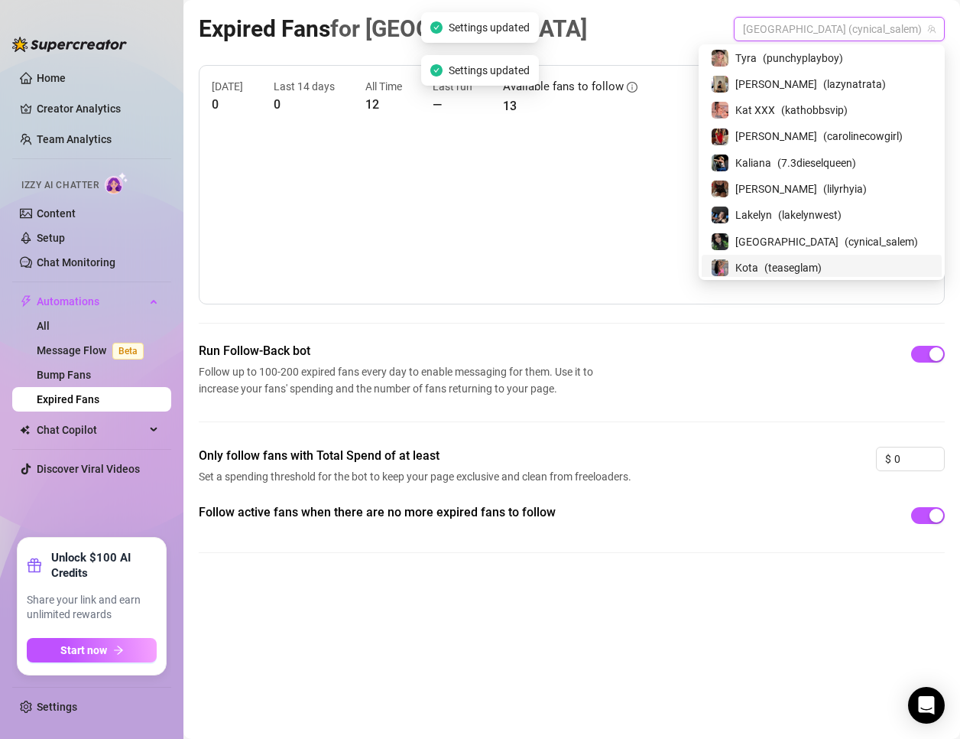
click at [839, 255] on div "Kota ( teaseglam )" at bounding box center [822, 268] width 240 height 26
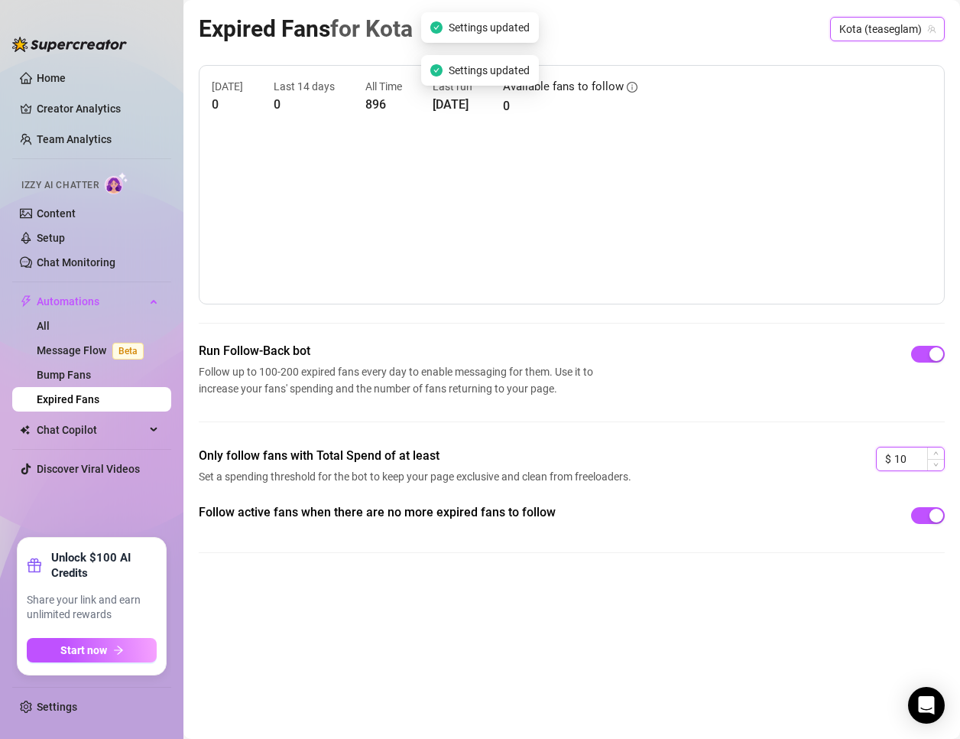
click at [924, 467] on input "10" at bounding box center [920, 458] width 50 height 23
type input "0"
click at [868, 386] on div "Run Follow-Back bot Follow up to 100-200 expired fans every day to enable messa…" at bounding box center [572, 369] width 746 height 55
click at [895, 38] on span "Kota (teaseglam)" at bounding box center [888, 29] width 96 height 23
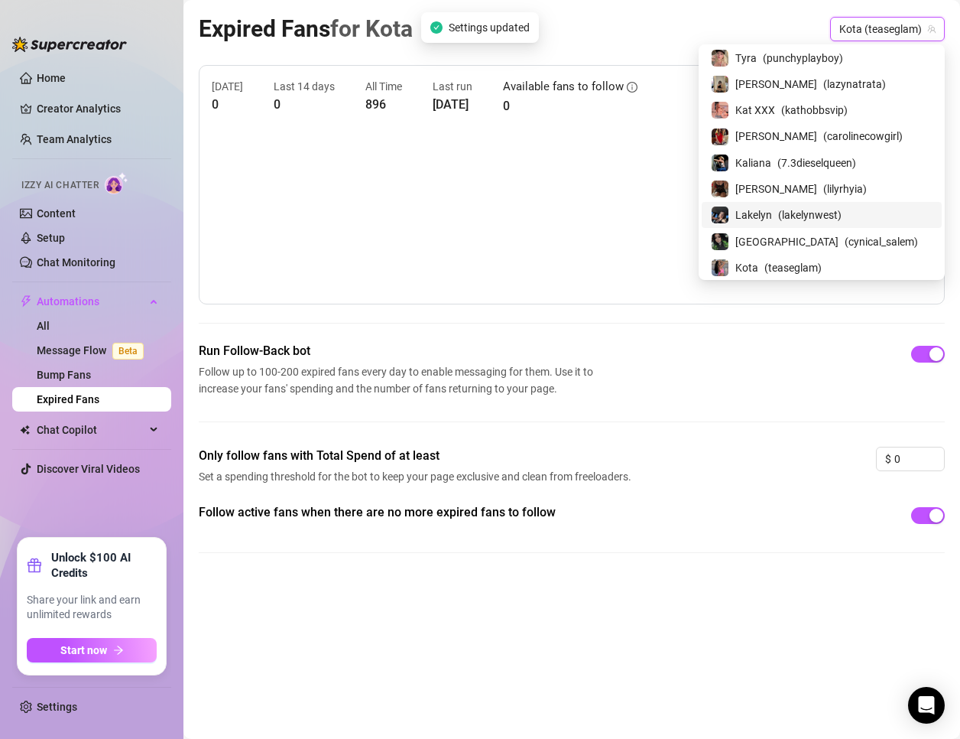
click at [599, 561] on div "Follow active fans when there are no more expired fans to follow" at bounding box center [572, 540] width 746 height 74
